Goal: Check status

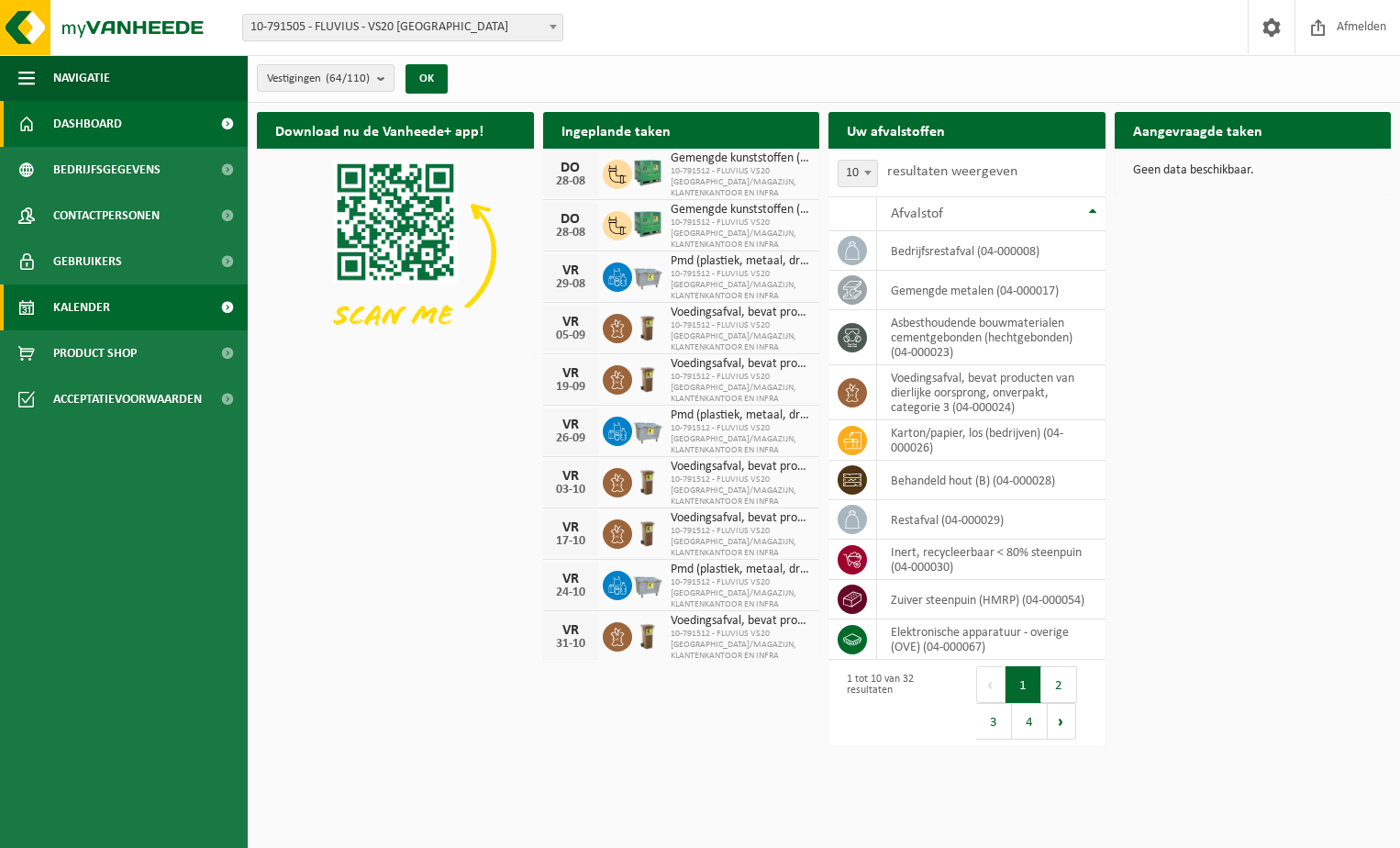
click at [124, 303] on link "Kalender" at bounding box center [123, 307] width 247 height 46
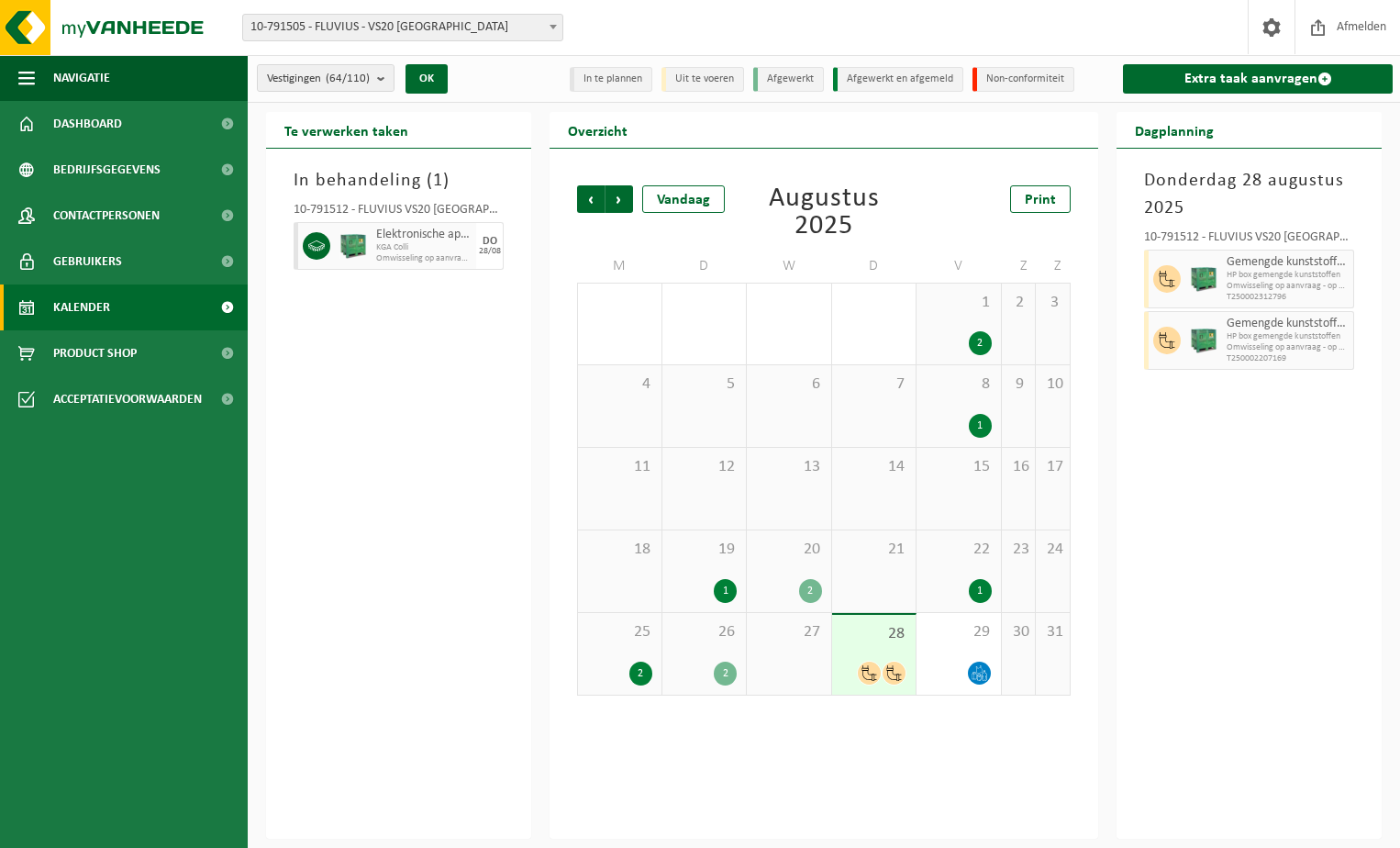
click at [629, 644] on div "25 2" at bounding box center [619, 654] width 83 height 82
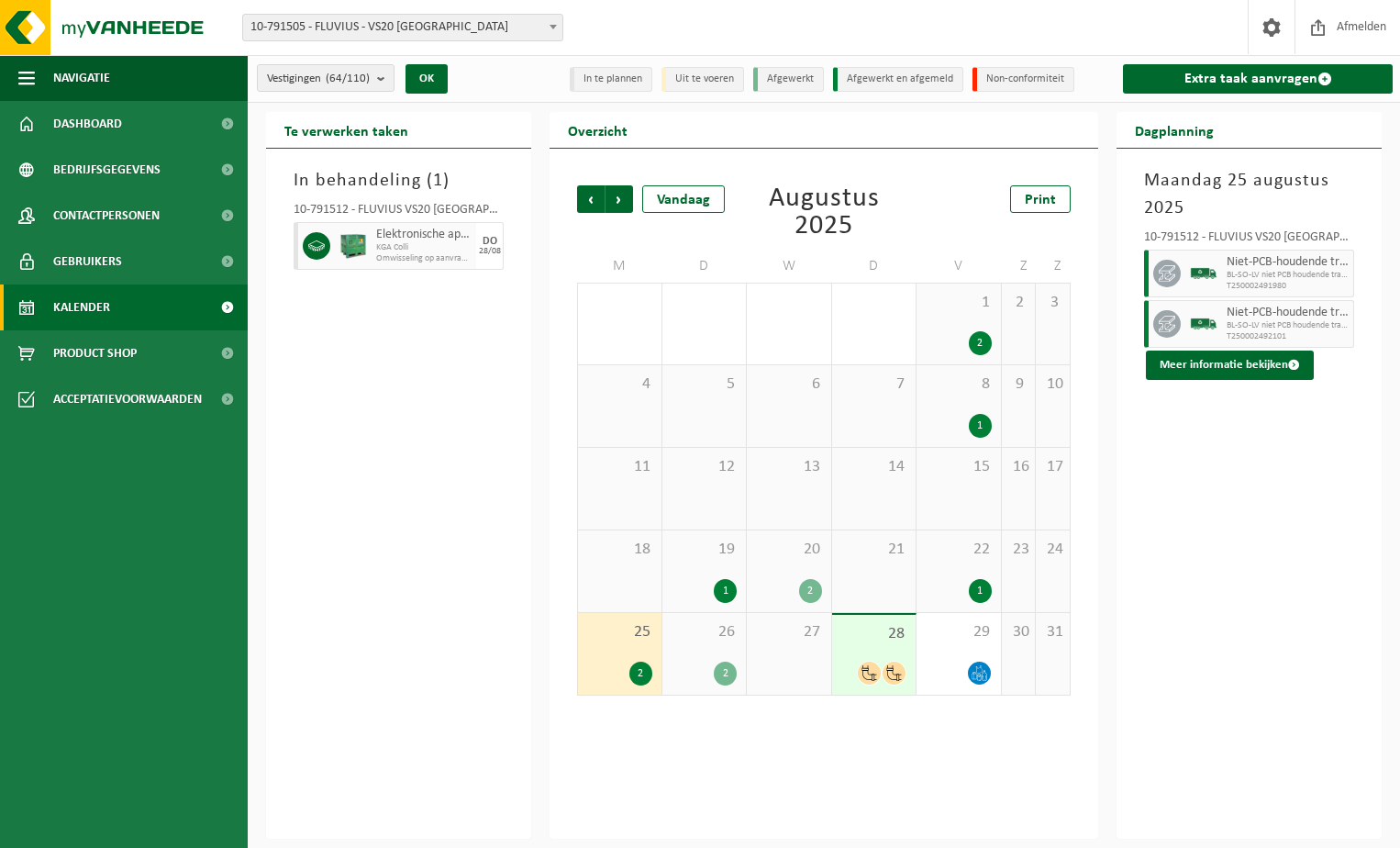
click at [730, 639] on span "26" at bounding box center [705, 633] width 66 height 21
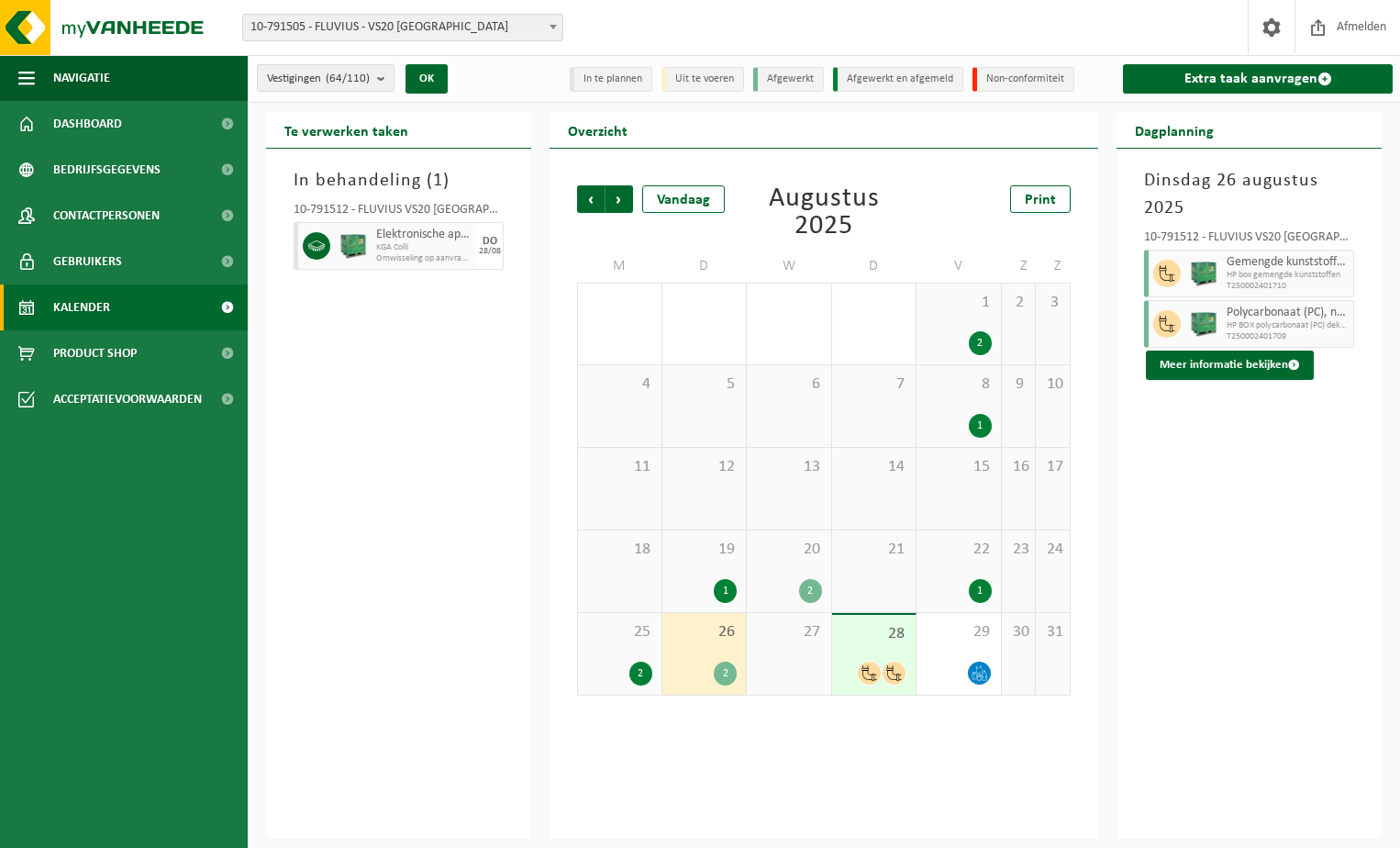
click at [882, 642] on span "28" at bounding box center [875, 634] width 66 height 21
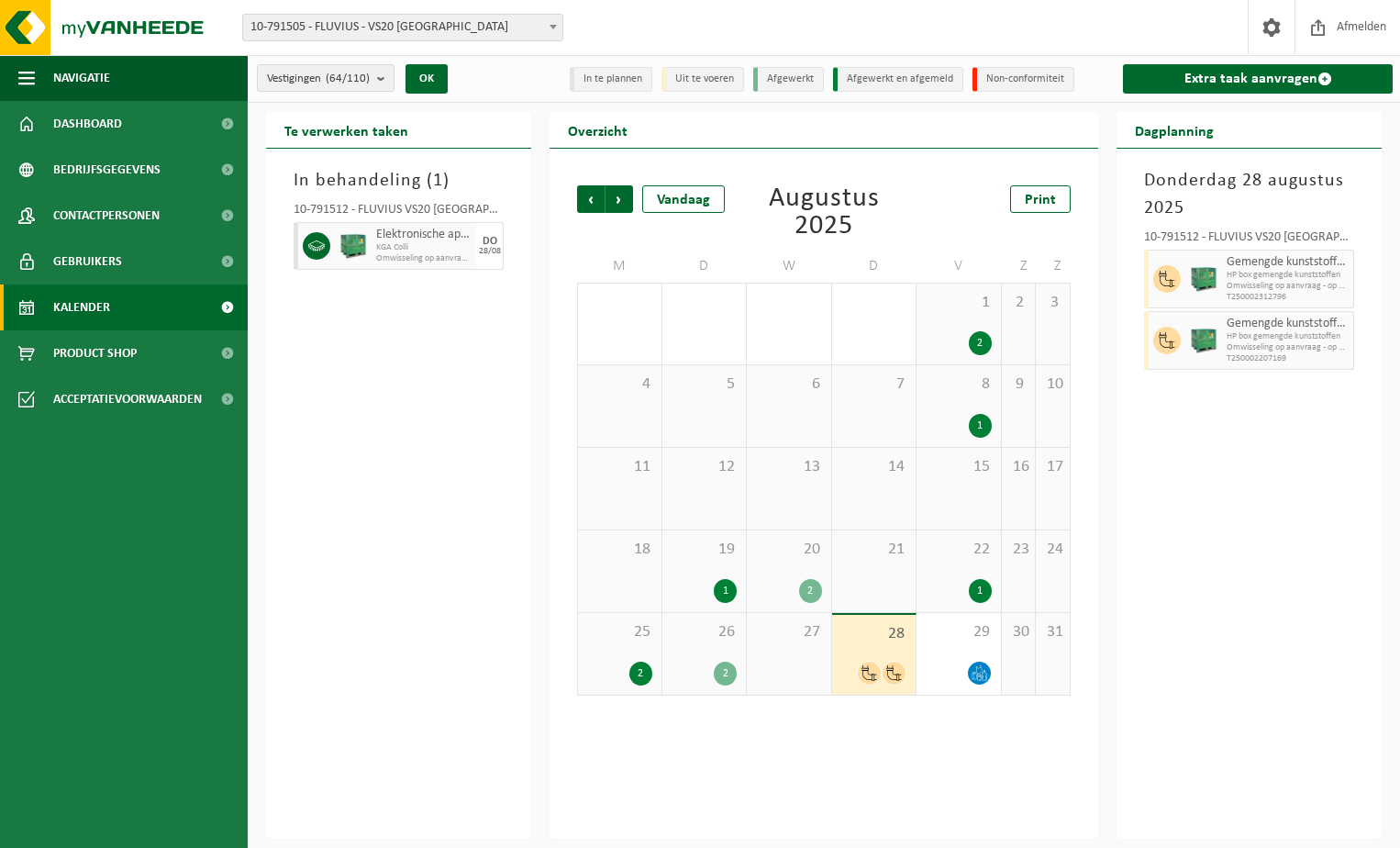
click at [698, 641] on div "26 2" at bounding box center [705, 654] width 84 height 82
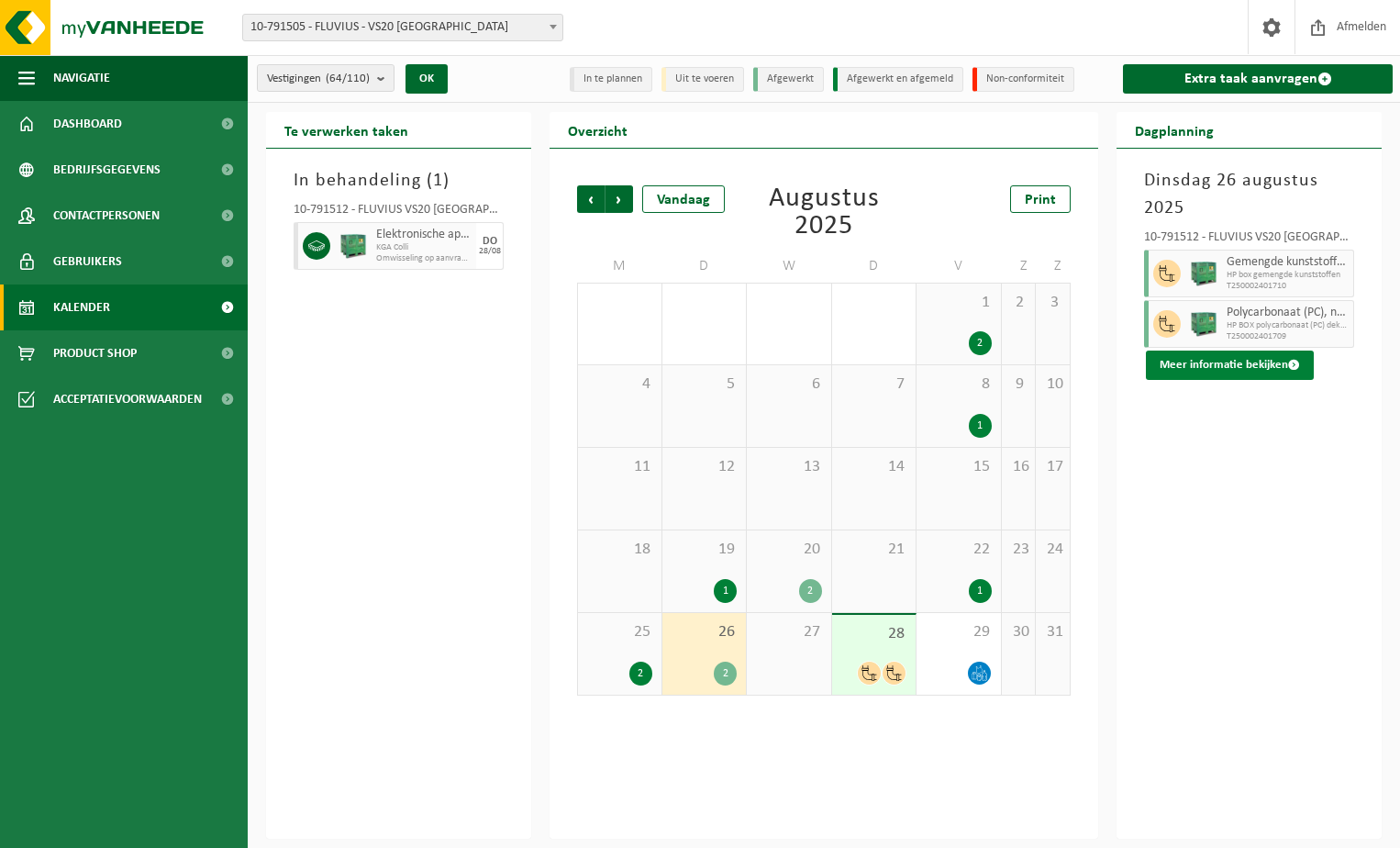
click at [1190, 362] on button "Meer informatie bekijken" at bounding box center [1230, 365] width 168 height 29
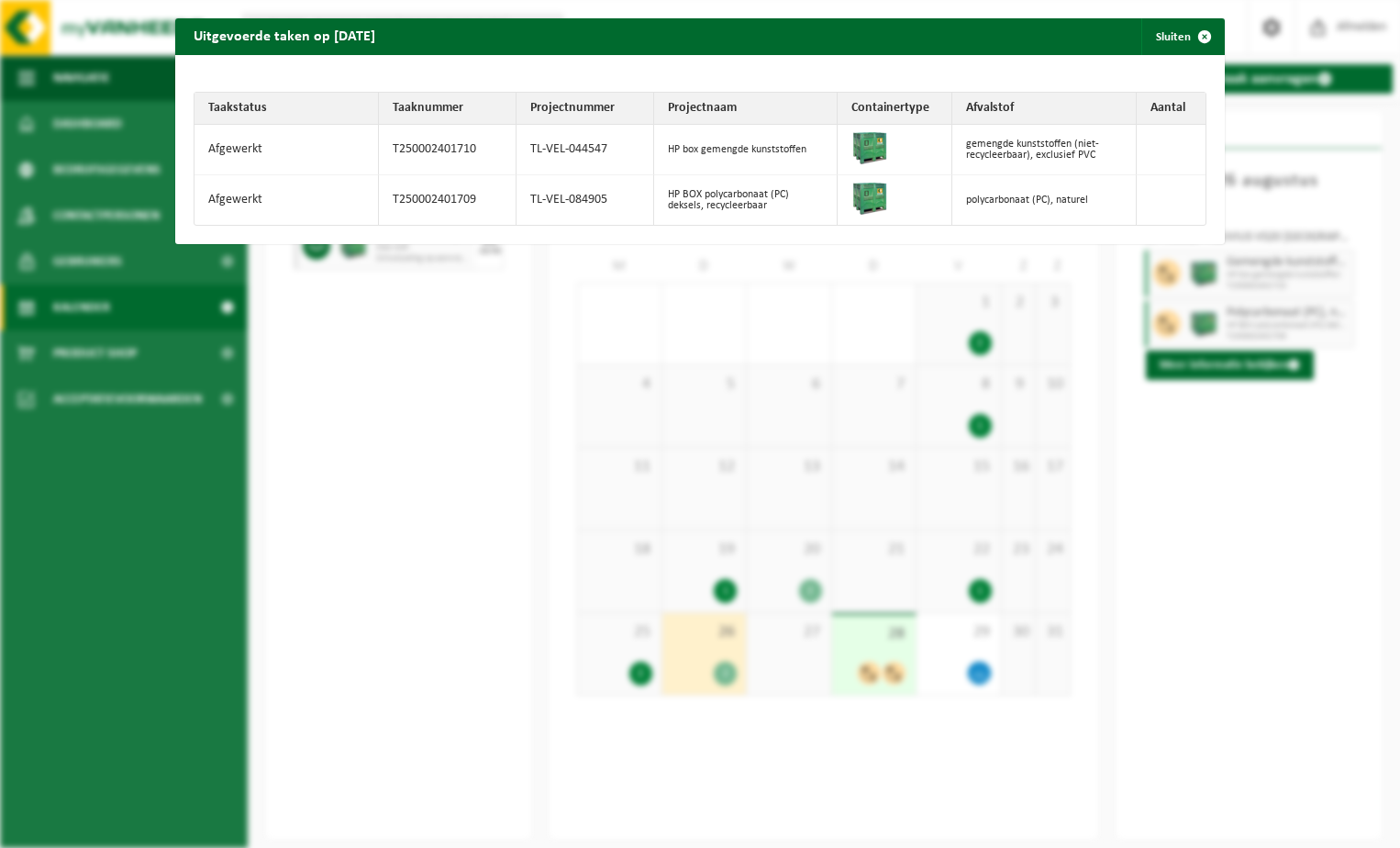
click at [713, 734] on div "Uitgevoerde taken op [DATE] Sluiten Taakstatus Taaknummer Projectnummer Project…" at bounding box center [700, 424] width 1400 height 848
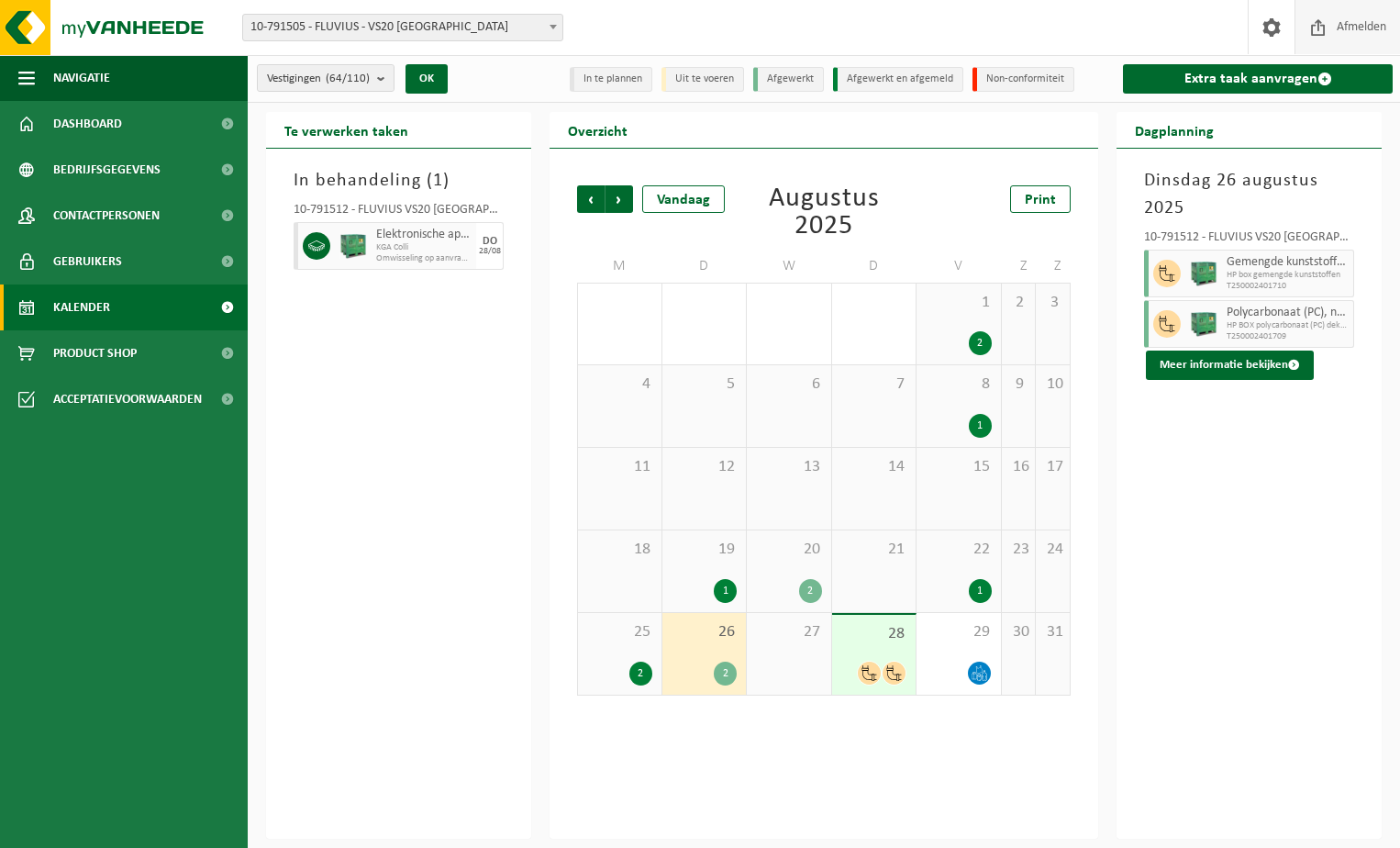
click at [1344, 19] on span "Afmelden" at bounding box center [1362, 27] width 59 height 54
